Goal: Check status: Check status

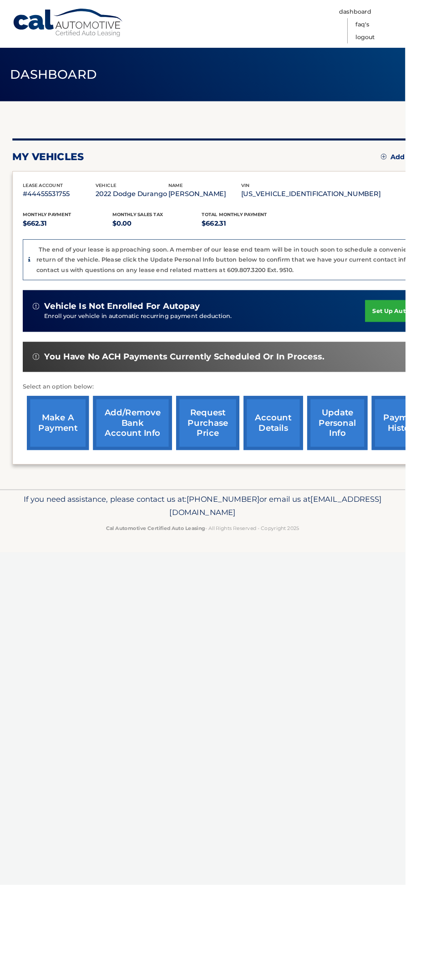
click at [39, 210] on p "#44455531755" at bounding box center [65, 213] width 80 height 13
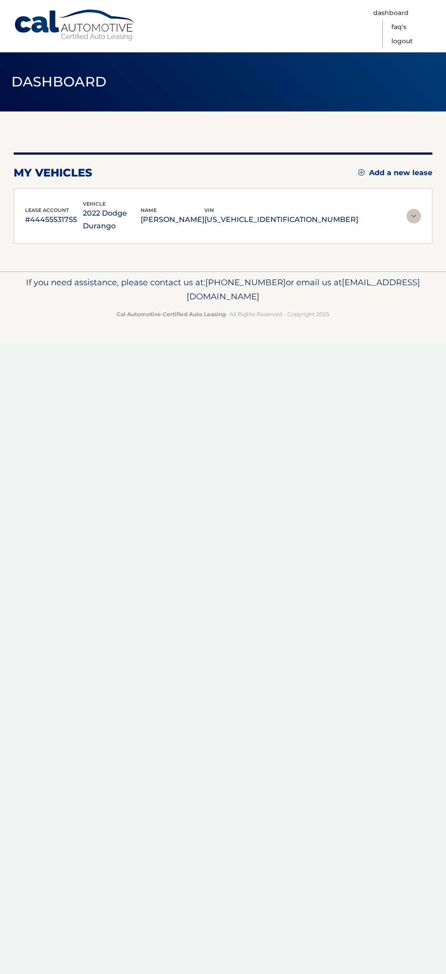
click at [51, 213] on p "#44455531755" at bounding box center [54, 219] width 58 height 13
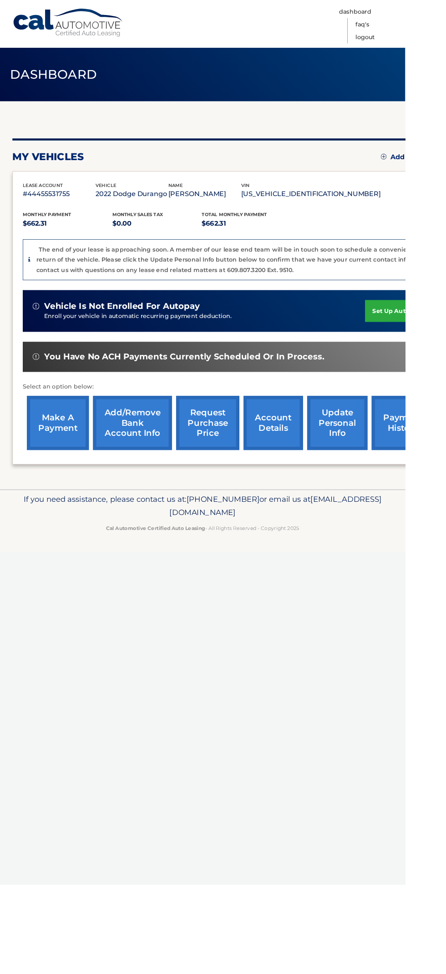
click at [150, 209] on p "2022 Dodge Durango" at bounding box center [145, 213] width 80 height 13
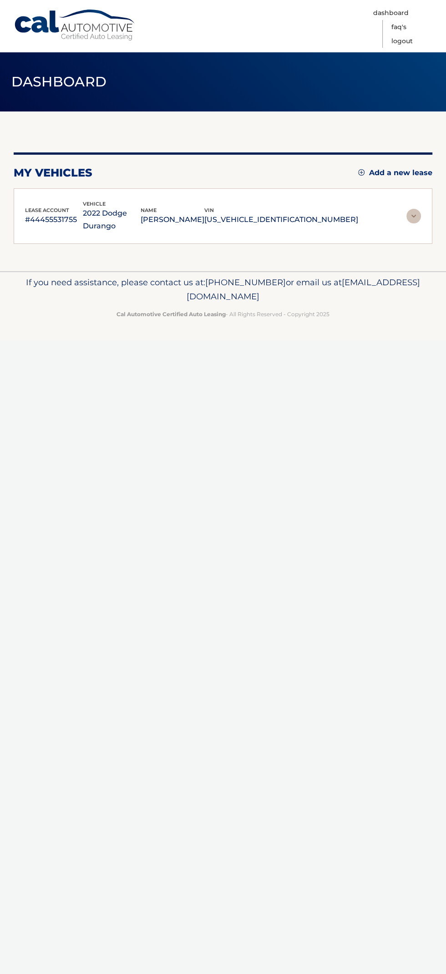
click at [204, 213] on p "[PERSON_NAME]" at bounding box center [173, 219] width 64 height 13
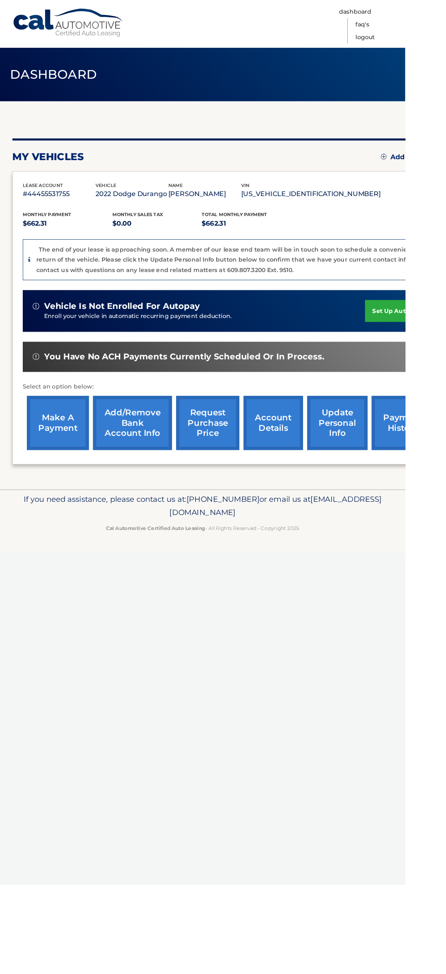
click at [327, 213] on p "[US_VEHICLE_IDENTIFICATION_NUMBER]" at bounding box center [342, 213] width 154 height 13
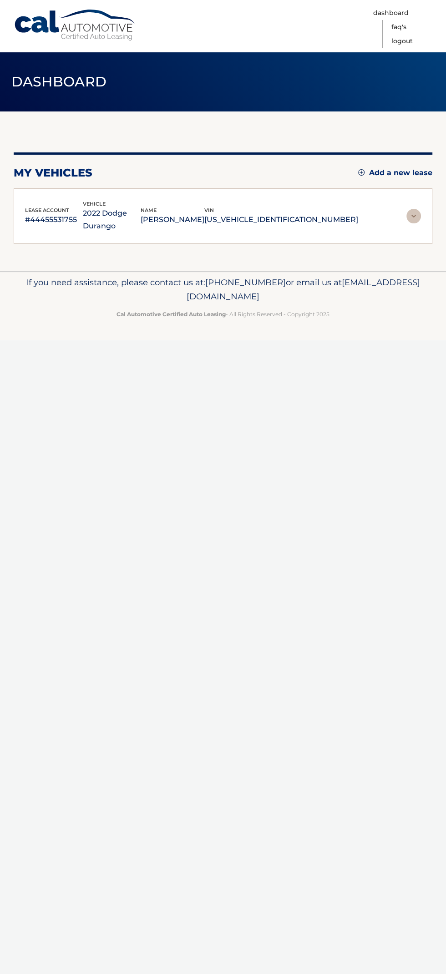
click at [61, 213] on p "#44455531755" at bounding box center [54, 219] width 58 height 13
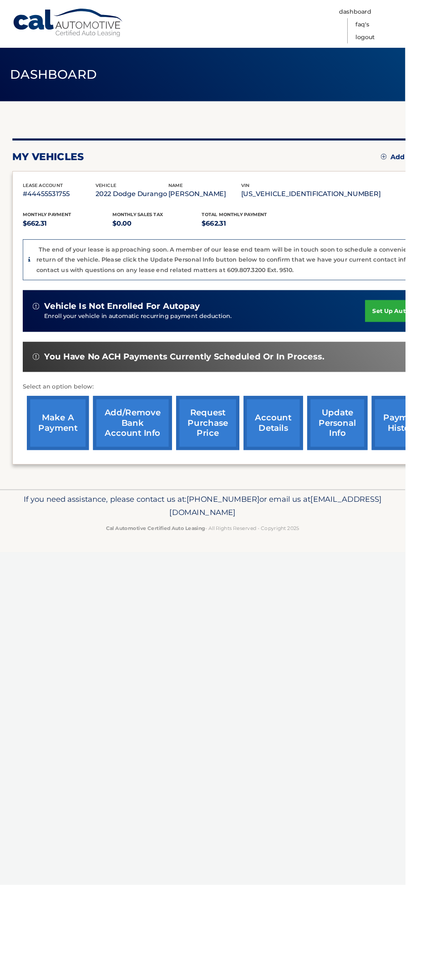
click at [52, 240] on p "$662.31" at bounding box center [74, 246] width 99 height 13
click at [49, 390] on span "You have no ACH payments currently scheduled or in process." at bounding box center [203, 392] width 308 height 11
click at [45, 391] on div "You have no ACH payments currently scheduled or in process." at bounding box center [253, 392] width 435 height 11
click at [291, 475] on link "account details" at bounding box center [301, 466] width 66 height 60
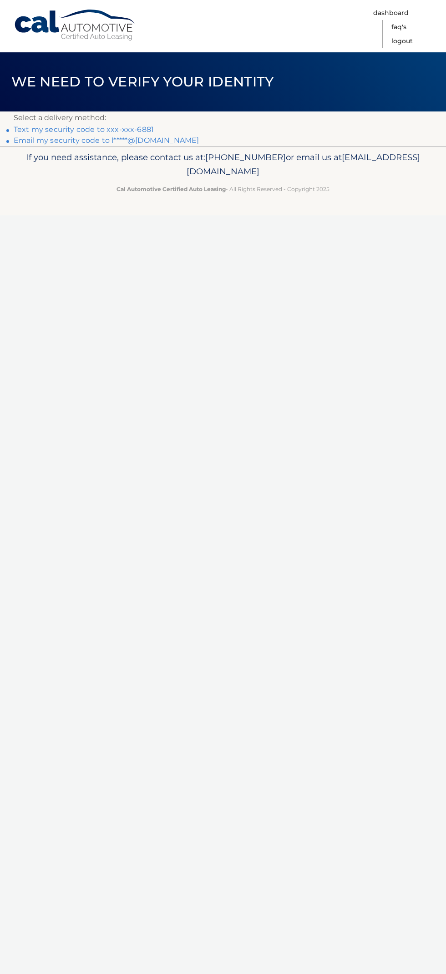
click at [132, 133] on link "Text my security code to xxx-xxx-6881" at bounding box center [84, 129] width 140 height 9
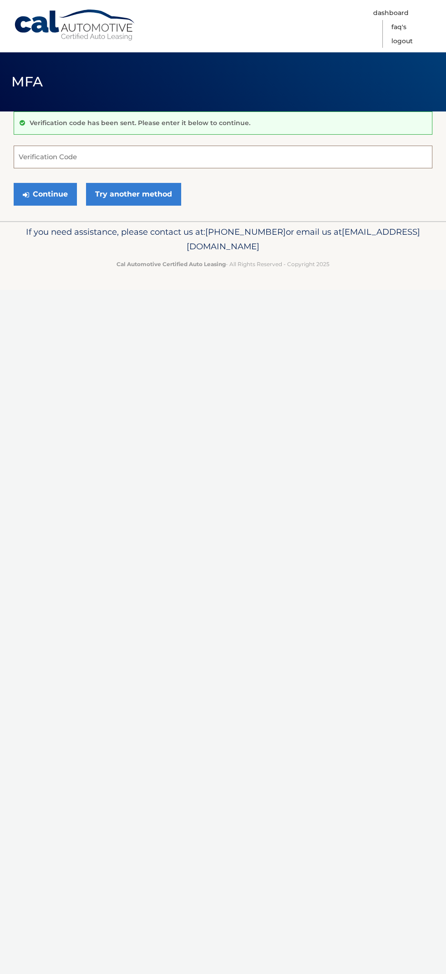
click at [146, 151] on input "Verification Code" at bounding box center [223, 157] width 419 height 23
type input "863223"
click at [51, 193] on button "Continue" at bounding box center [45, 194] width 63 height 23
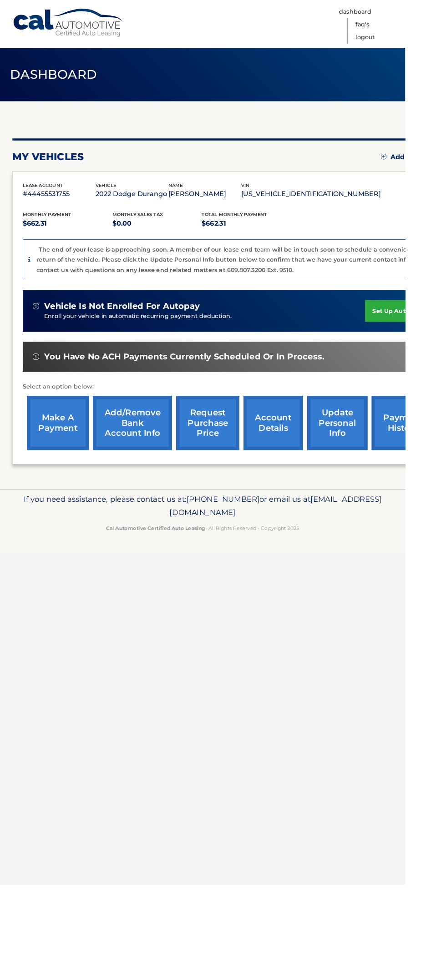
click at [296, 454] on link "account details" at bounding box center [301, 466] width 66 height 60
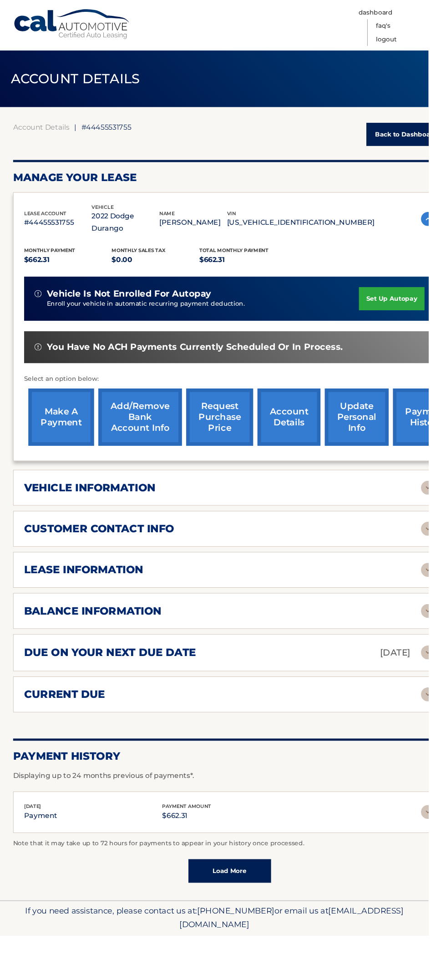
click at [74, 501] on h2 "vehicle information" at bounding box center [93, 508] width 136 height 14
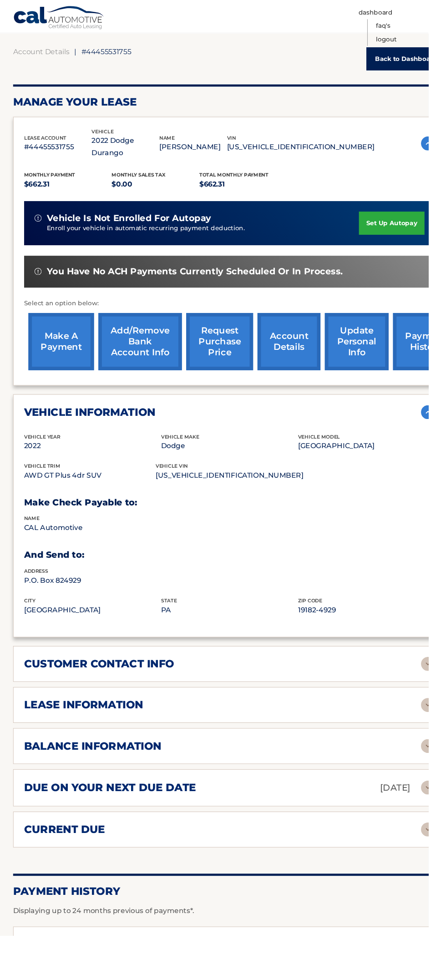
scroll to position [80, 0]
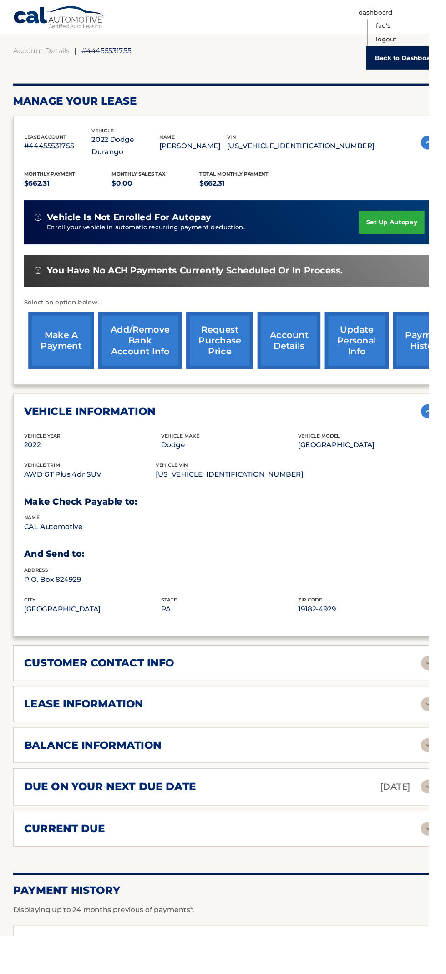
click at [445, 421] on img at bounding box center [445, 428] width 15 height 15
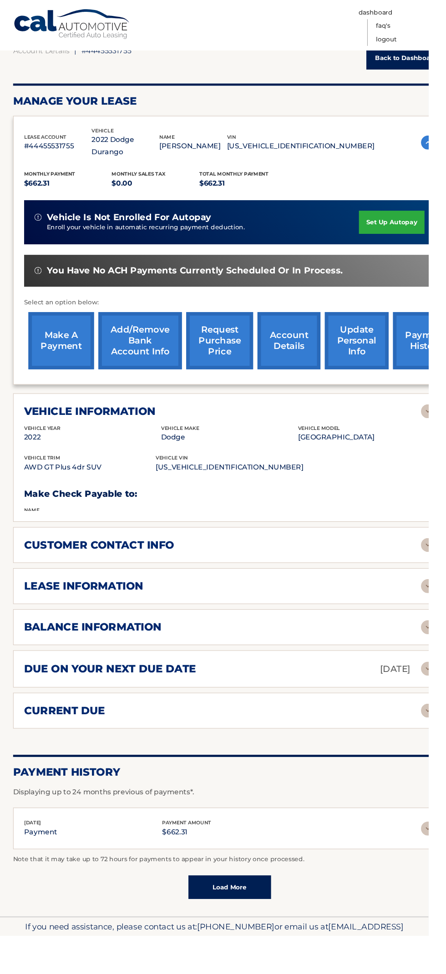
scroll to position [0, 0]
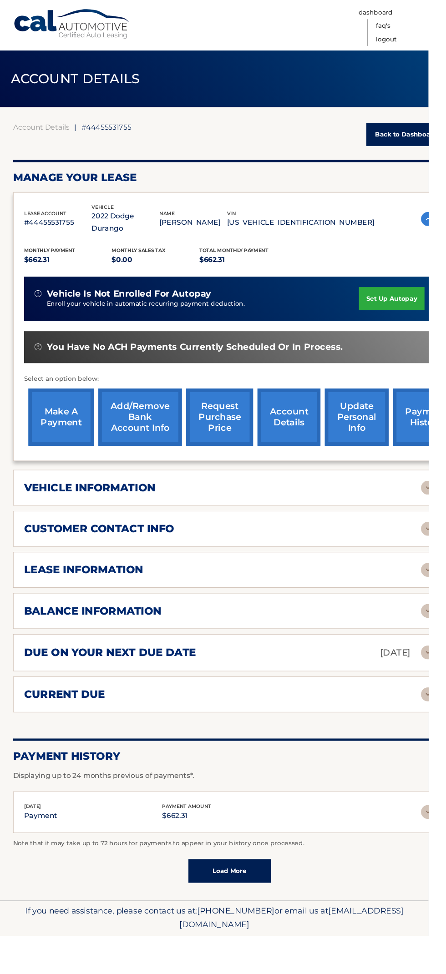
click at [444, 543] on img at bounding box center [445, 550] width 15 height 15
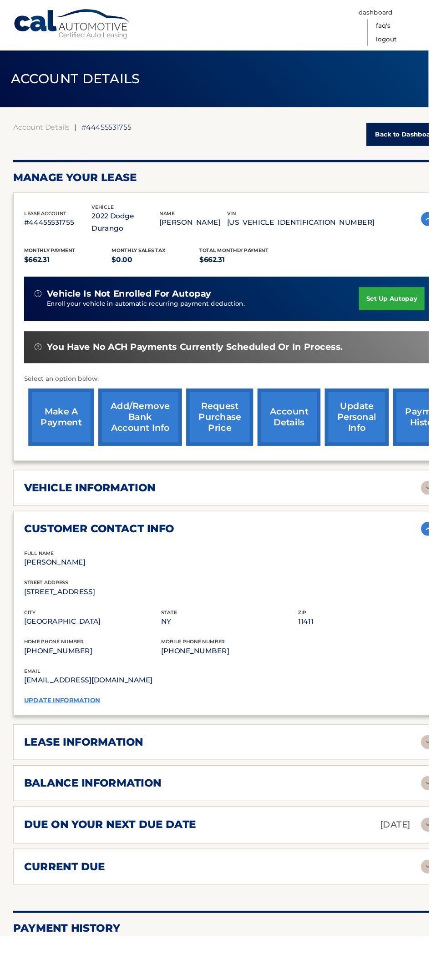
click at [445, 543] on img at bounding box center [445, 550] width 15 height 15
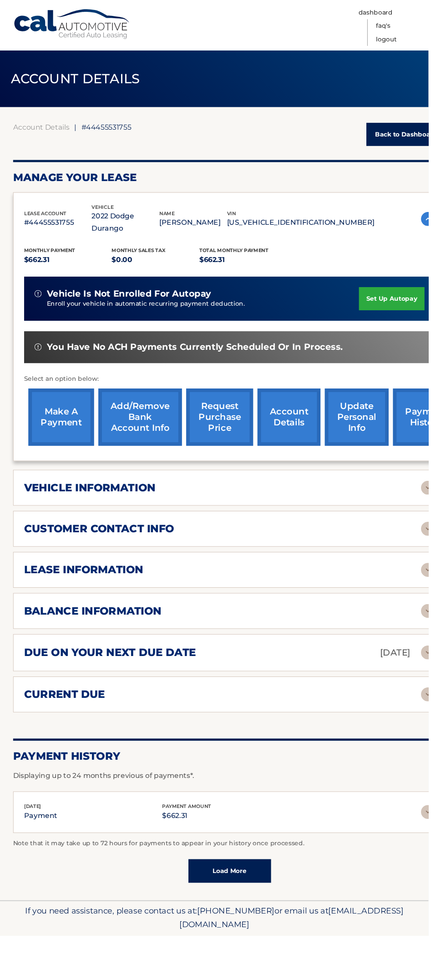
click at [438, 586] on img at bounding box center [445, 593] width 15 height 15
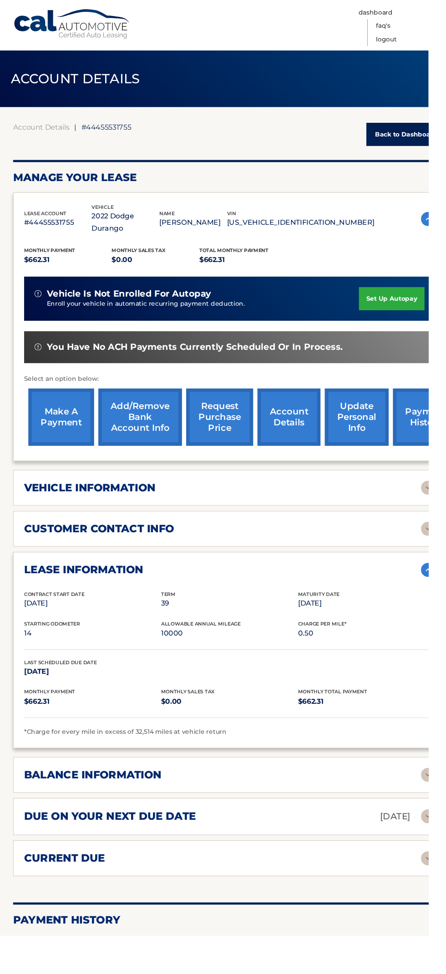
click at [442, 586] on img at bounding box center [445, 593] width 15 height 15
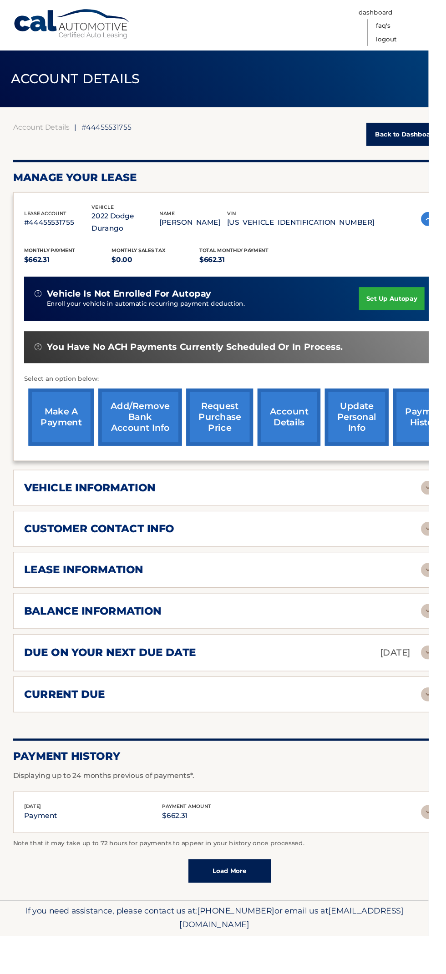
click at [443, 629] on img at bounding box center [445, 636] width 15 height 15
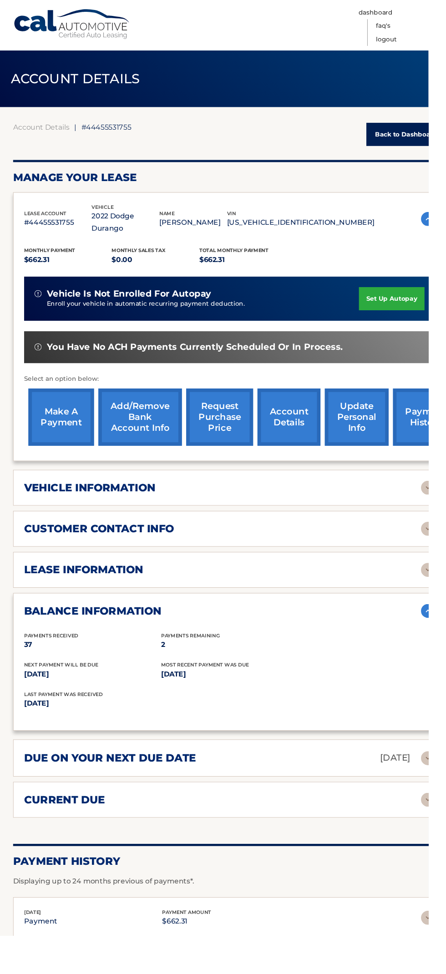
click at [445, 500] on img at bounding box center [445, 507] width 15 height 15
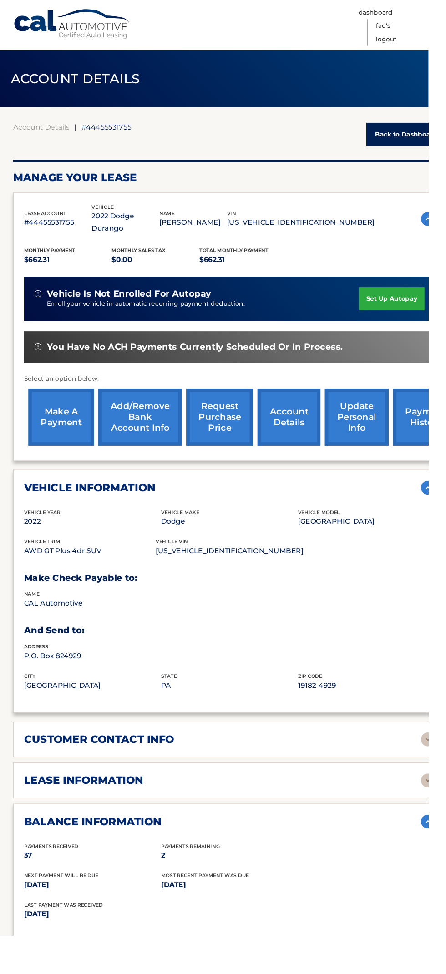
click at [445, 762] on img at bounding box center [445, 769] width 15 height 15
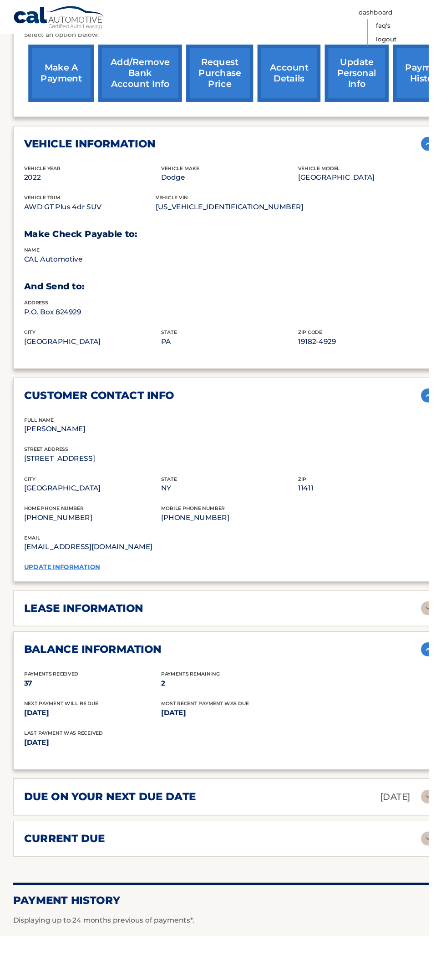
scroll to position [361, 0]
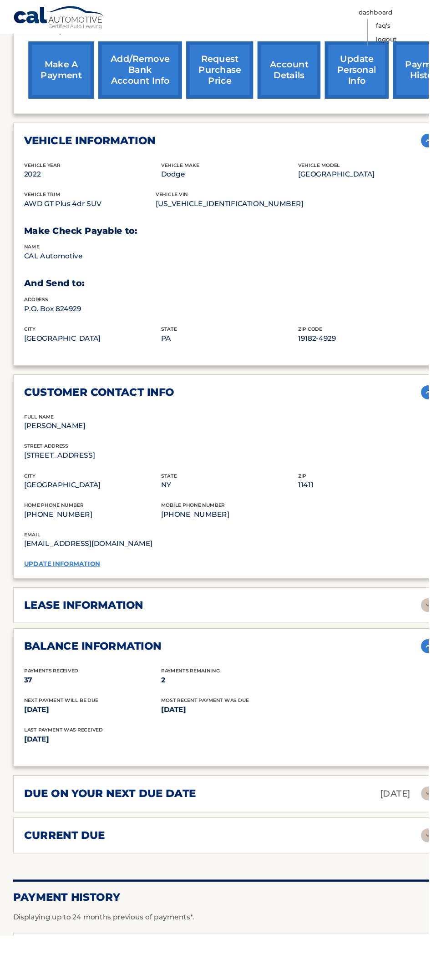
click at [444, 623] on img at bounding box center [445, 630] width 15 height 15
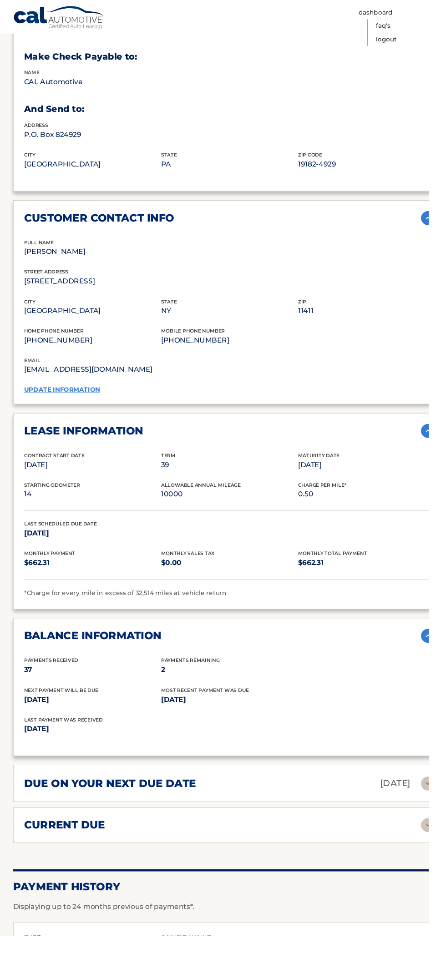
scroll to position [571, 0]
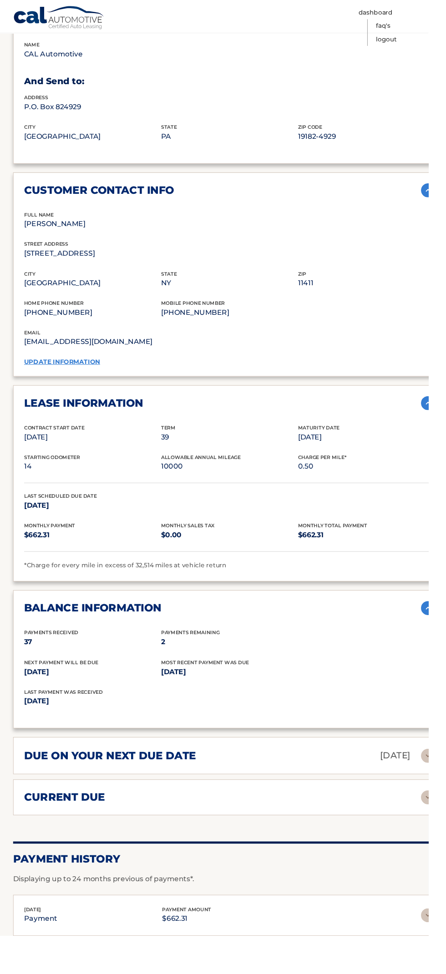
click at [443, 780] on img at bounding box center [445, 787] width 15 height 15
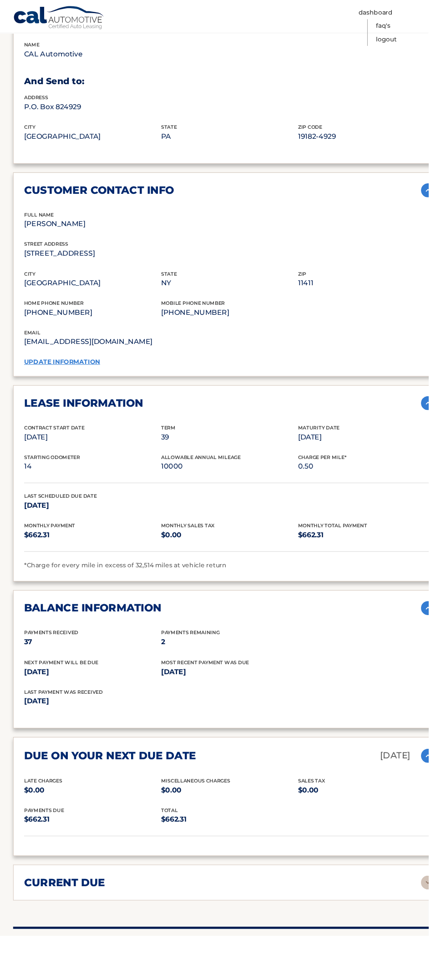
click at [445, 912] on img at bounding box center [445, 919] width 15 height 15
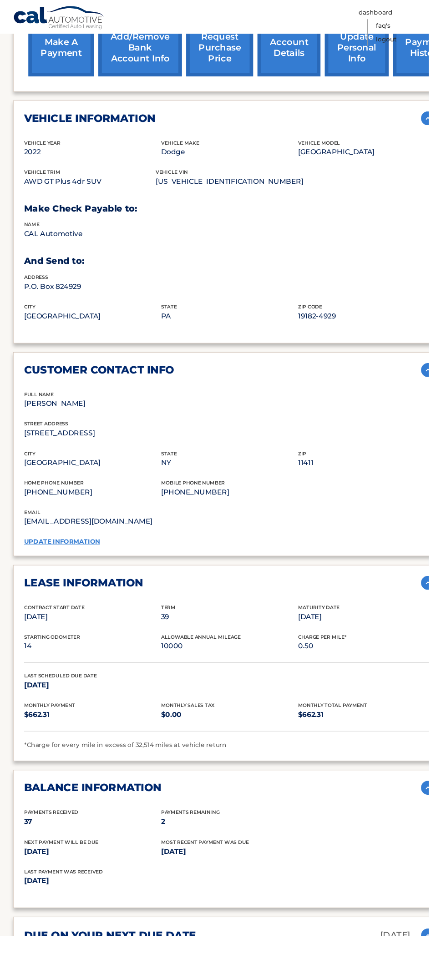
scroll to position [726, 0]
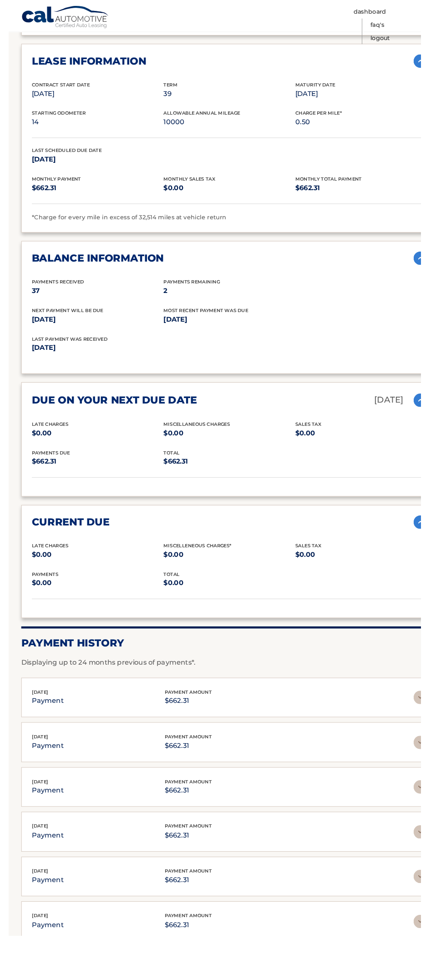
scroll to position [966, 0]
